Goal: Information Seeking & Learning: Learn about a topic

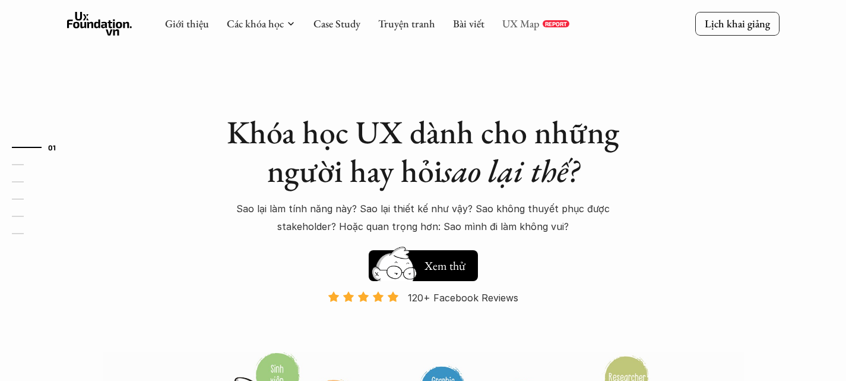
click at [502, 26] on link "UX Map" at bounding box center [520, 24] width 37 height 14
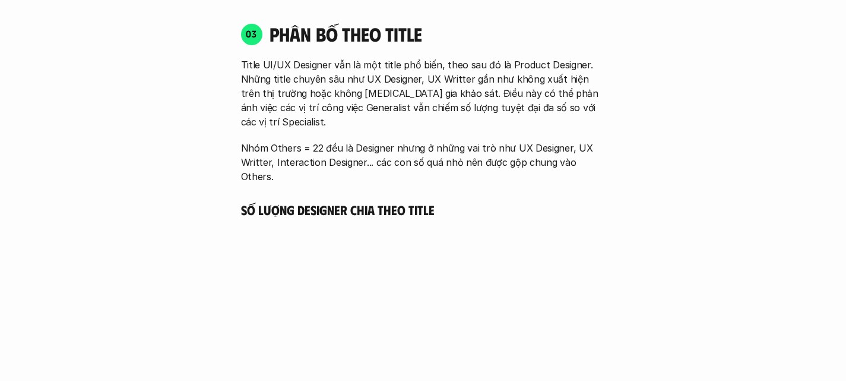
scroll to position [2309, 0]
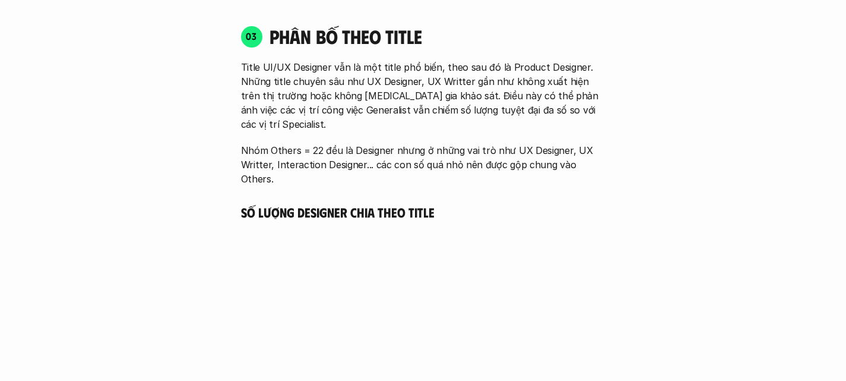
click at [325, 60] on p "Title UI/UX Designer vẫn là một title phổ biến, theo sau đó là Product Designer…" at bounding box center [423, 95] width 365 height 71
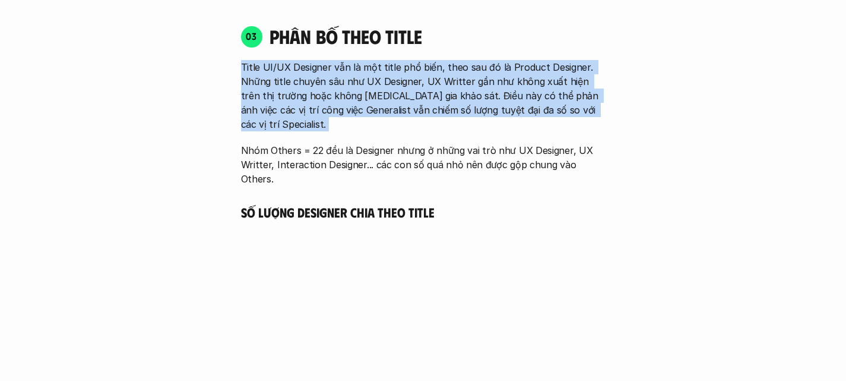
click at [325, 60] on p "Title UI/UX Designer vẫn là một title phổ biến, theo sau đó là Product Designer…" at bounding box center [423, 95] width 365 height 71
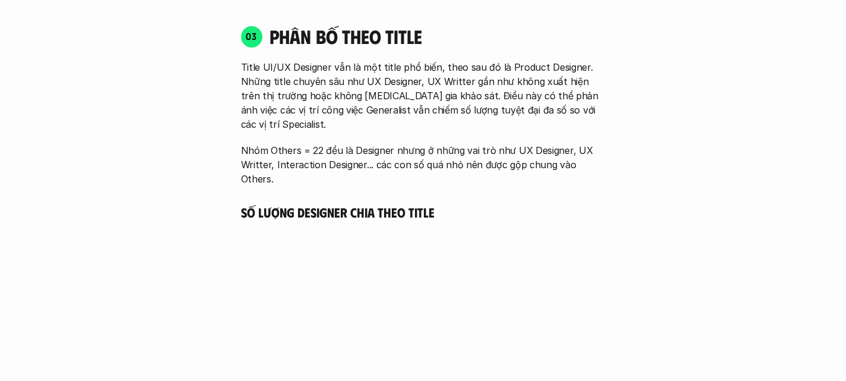
click at [313, 143] on p "Nhóm Others = 22 đều là Designer nhưng ở những vai trò như UX Designer, UX Writ…" at bounding box center [423, 164] width 365 height 43
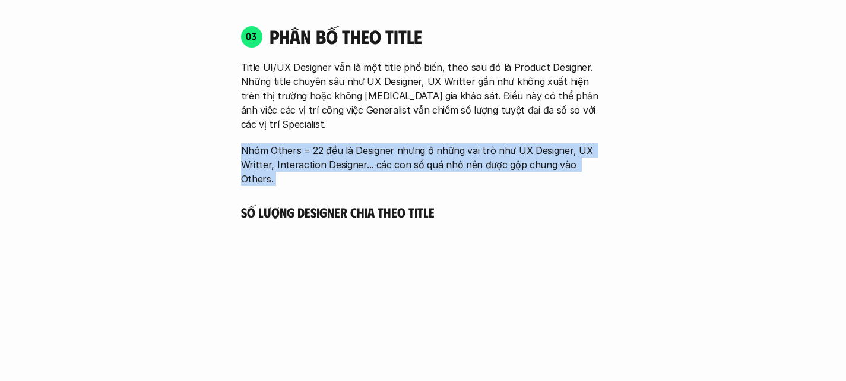
click at [313, 143] on p "Nhóm Others = 22 đều là Designer nhưng ở những vai trò như UX Designer, UX Writ…" at bounding box center [423, 164] width 365 height 43
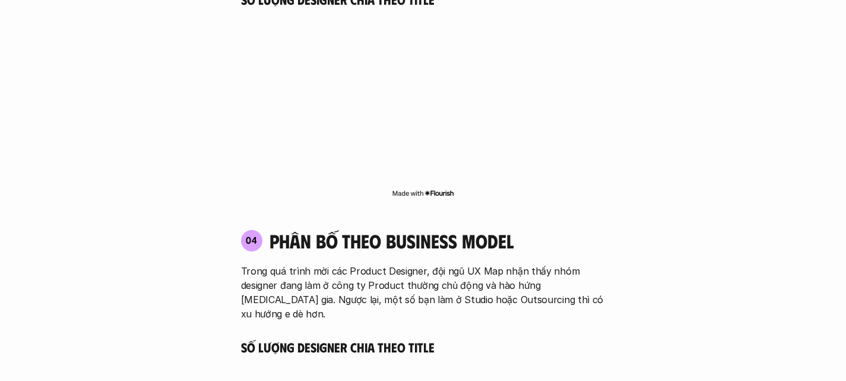
scroll to position [2541, 0]
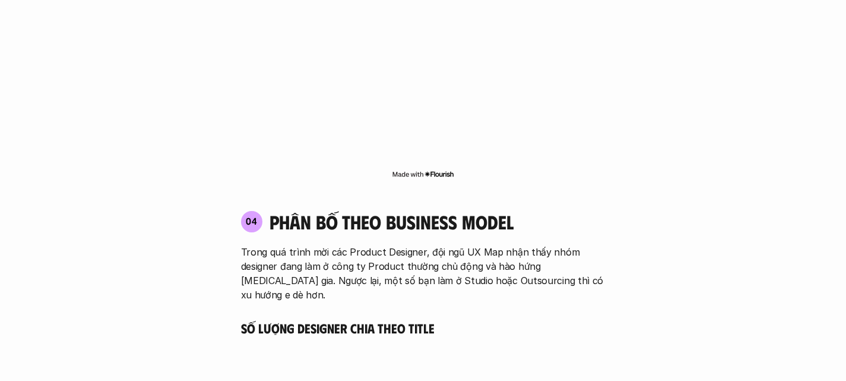
click at [295, 210] on h4 "phân bố theo business model" at bounding box center [392, 221] width 244 height 23
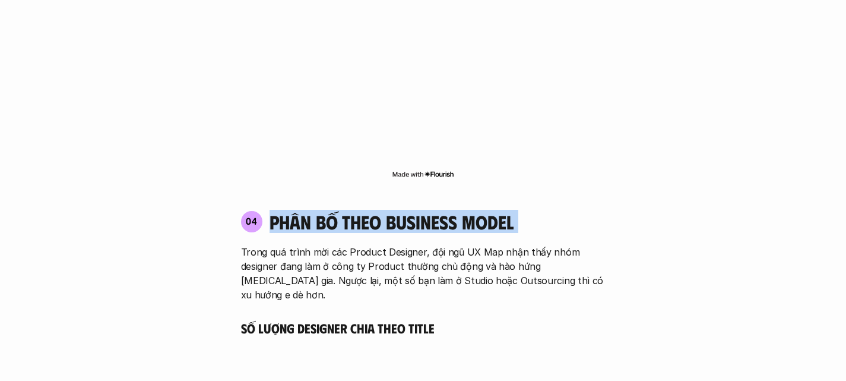
click at [295, 210] on h4 "phân bố theo business model" at bounding box center [392, 221] width 244 height 23
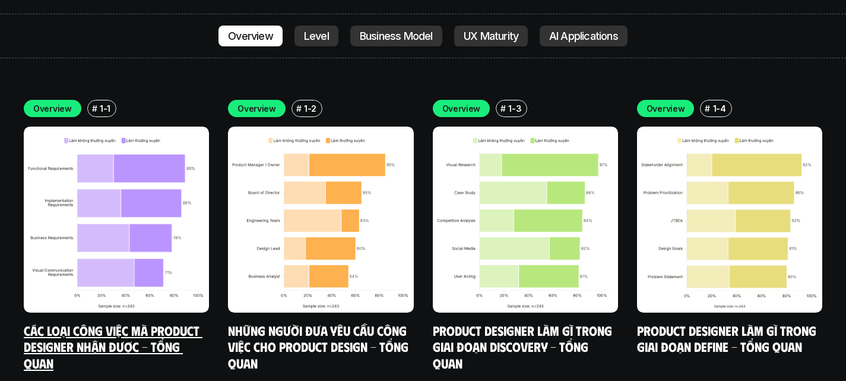
scroll to position [4077, 0]
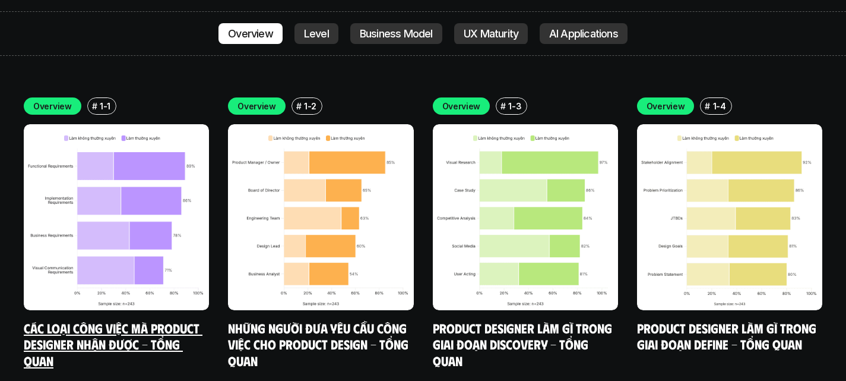
click at [81, 319] on link "Các loại công việc mà Product Designer nhận được - Tổng quan" at bounding box center [113, 343] width 179 height 49
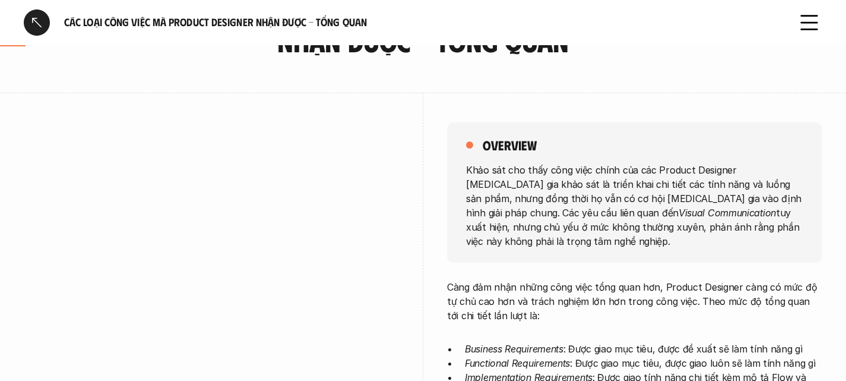
scroll to position [100, 0]
click at [504, 170] on p "Khảo sát cho thấy công việc chính của các Product Designer [MEDICAL_DATA] gia k…" at bounding box center [634, 205] width 337 height 85
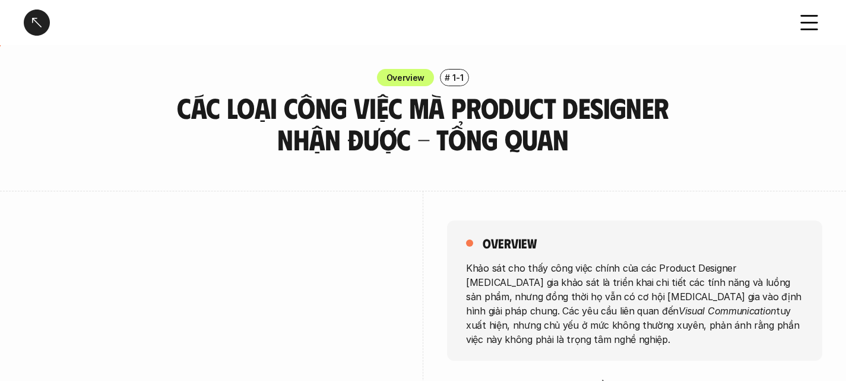
scroll to position [0, 0]
